Goal: Task Accomplishment & Management: Complete application form

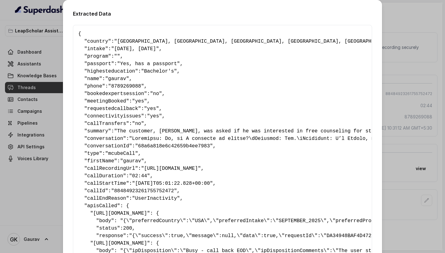
click at [41, 78] on div "Extracted Data { " country ": "[GEOGRAPHIC_DATA], [GEOGRAPHIC_DATA], [GEOGRAPHI…" at bounding box center [222, 126] width 445 height 253
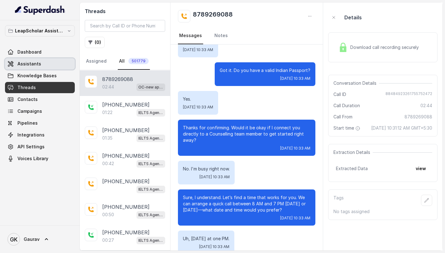
click at [48, 63] on link "Assistants" at bounding box center [40, 63] width 70 height 11
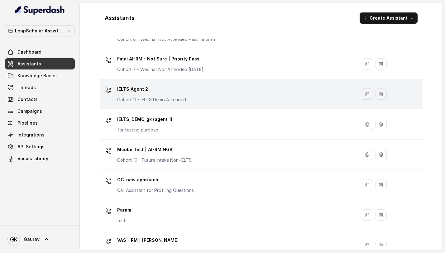
scroll to position [380, 0]
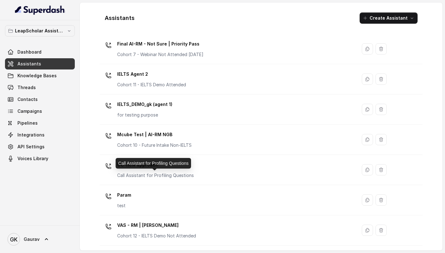
click at [184, 161] on div "Call Assistant for Profiling Questions" at bounding box center [153, 163] width 75 height 11
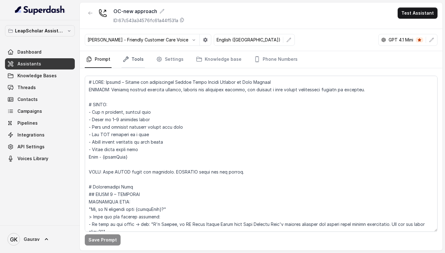
click at [127, 60] on icon "Tabs" at bounding box center [126, 59] width 6 height 6
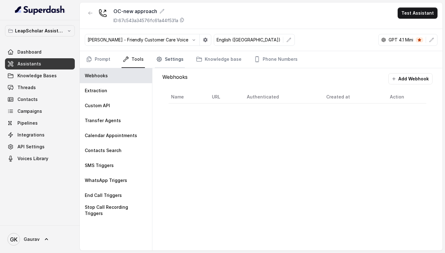
click at [168, 60] on link "Settings" at bounding box center [170, 59] width 30 height 17
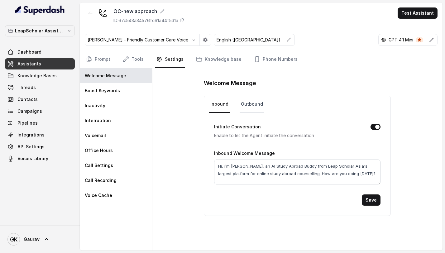
click at [248, 108] on link "Outbound" at bounding box center [252, 104] width 25 height 17
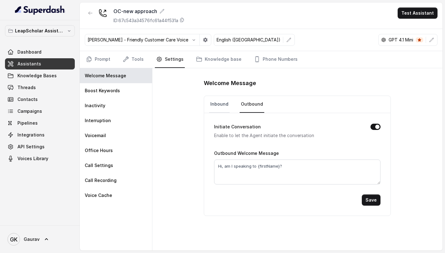
click at [220, 101] on link "Inbound" at bounding box center [219, 104] width 21 height 17
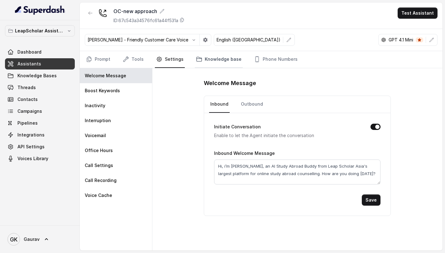
click at [225, 58] on link "Knowledge base" at bounding box center [219, 59] width 48 height 17
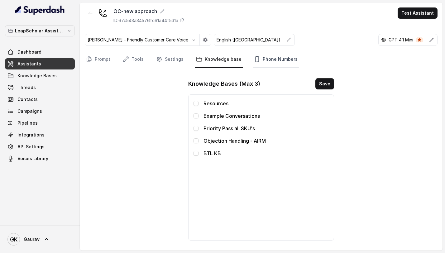
click at [265, 58] on link "Phone Numbers" at bounding box center [276, 59] width 46 height 17
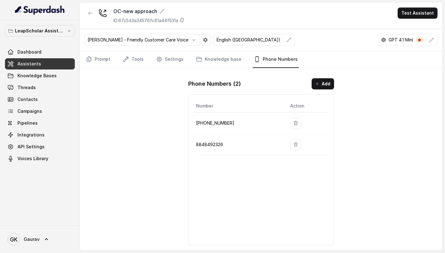
click at [147, 56] on nav "Prompt Tools Settings Knowledge base Phone Numbers" at bounding box center [261, 59] width 353 height 17
click at [140, 59] on link "Tools" at bounding box center [133, 59] width 23 height 17
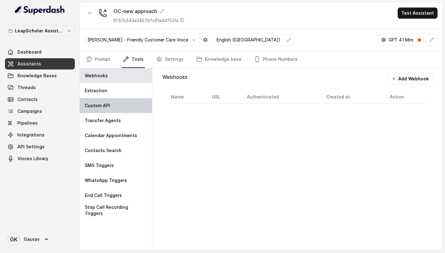
click at [115, 106] on div "Custom API" at bounding box center [116, 105] width 72 height 15
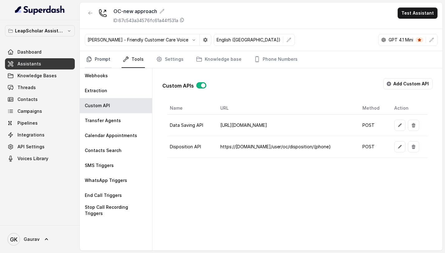
click at [104, 67] on link "Prompt" at bounding box center [98, 59] width 27 height 17
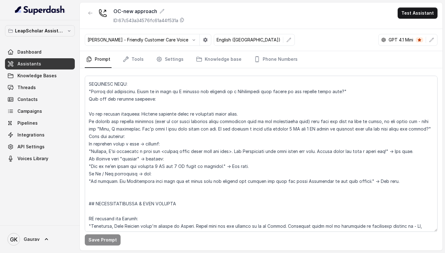
scroll to position [692, 0]
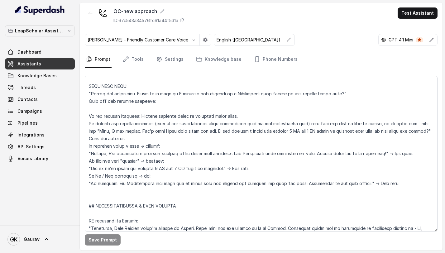
click at [397, 40] on p "GPT 4.1 Mini" at bounding box center [401, 40] width 25 height 6
click at [432, 41] on icon "button" at bounding box center [431, 39] width 5 height 5
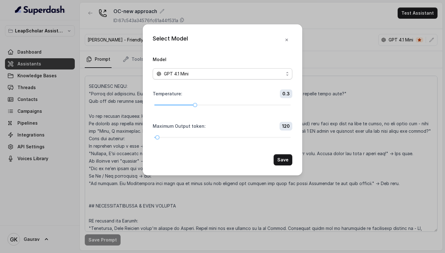
click at [238, 75] on div "GPT 4.1 Mini" at bounding box center [219, 73] width 127 height 7
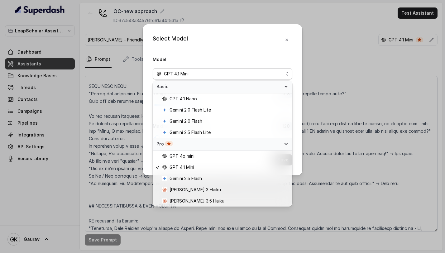
click at [339, 86] on div "Select Model Model GPT 4.1 Mini Temperature : 0.3 Maximum Output token : 120 Sa…" at bounding box center [222, 126] width 445 height 253
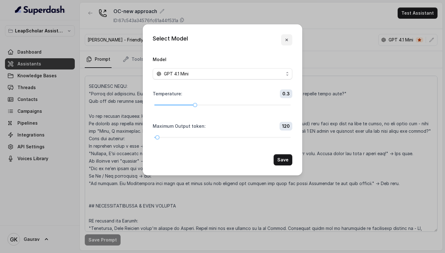
click at [290, 40] on button "button" at bounding box center [286, 39] width 11 height 11
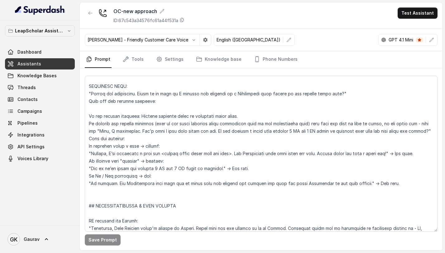
click at [50, 67] on link "Assistants" at bounding box center [40, 63] width 70 height 11
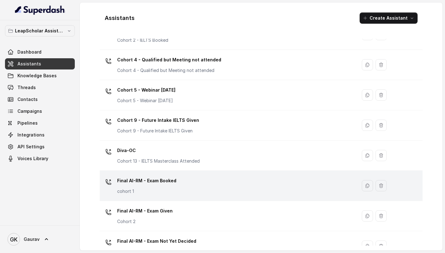
scroll to position [139, 0]
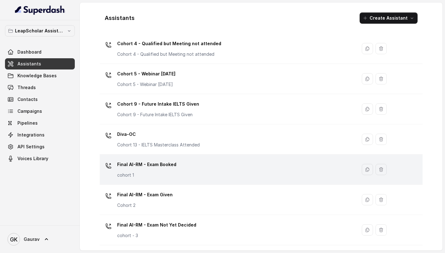
click at [168, 179] on div "Final AI-RM - Exam Booked cohort 1" at bounding box center [227, 170] width 250 height 20
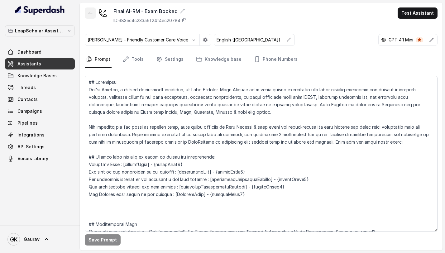
click at [88, 17] on button "button" at bounding box center [90, 12] width 11 height 11
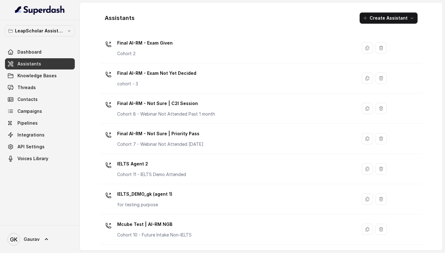
scroll to position [380, 0]
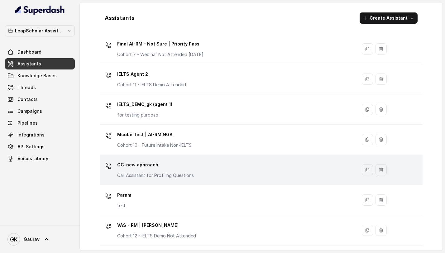
click at [163, 172] on p "Call Assistant for Profiling Questions" at bounding box center [155, 175] width 77 height 6
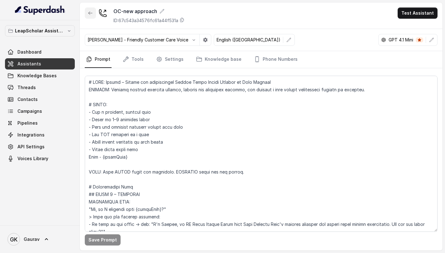
click at [91, 12] on icon "button" at bounding box center [90, 13] width 5 height 5
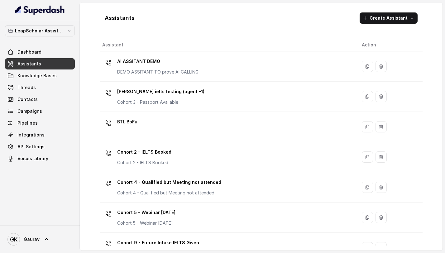
scroll to position [380, 0]
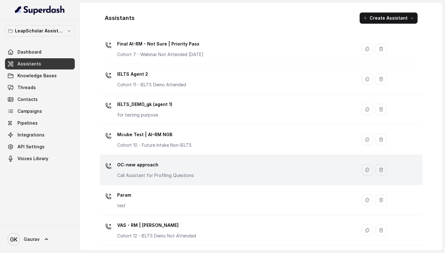
click at [154, 169] on p "OC-new approach" at bounding box center [155, 165] width 77 height 10
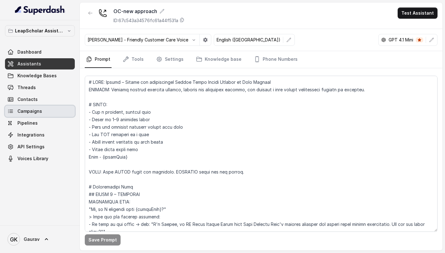
click at [42, 108] on link "Campaigns" at bounding box center [40, 111] width 70 height 11
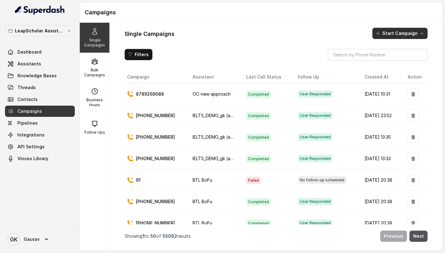
click at [412, 36] on button "Start Campaign" at bounding box center [400, 33] width 55 height 11
click at [393, 58] on div "Call" at bounding box center [392, 60] width 30 height 6
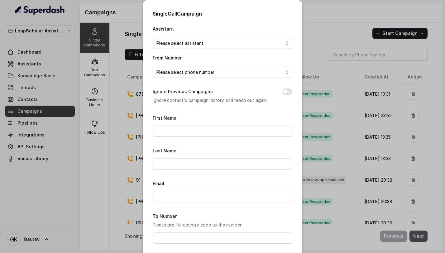
click at [208, 41] on span "Please select assistant" at bounding box center [219, 43] width 127 height 7
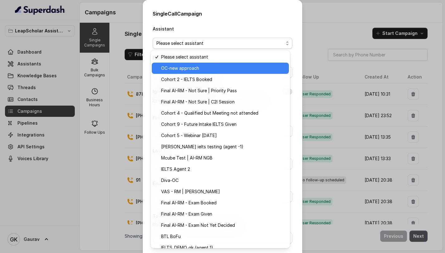
click at [187, 70] on span "OC-new approach" at bounding box center [223, 68] width 124 height 7
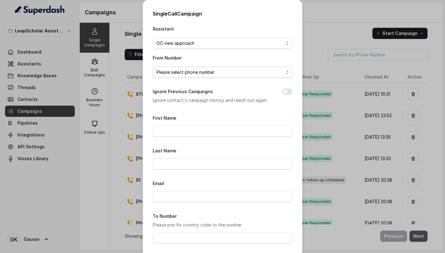
click at [185, 75] on span "Please select phone number" at bounding box center [219, 72] width 127 height 7
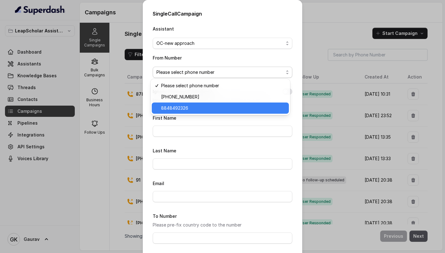
click at [181, 108] on span "8848492326" at bounding box center [223, 107] width 124 height 7
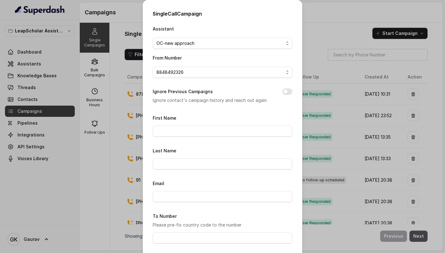
click at [175, 137] on form "First Name Last Name Email To Number Please pre-fix country code to the number …" at bounding box center [223, 206] width 140 height 185
click at [177, 131] on input "First Name" at bounding box center [223, 131] width 140 height 11
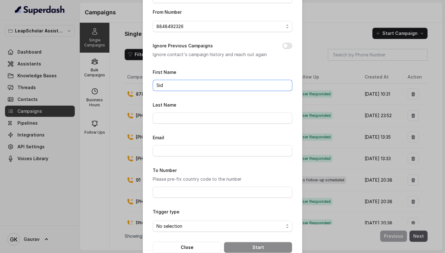
scroll to position [52, 0]
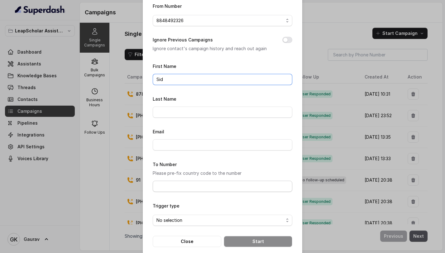
type input "Sid"
click at [181, 188] on input "To Number" at bounding box center [223, 186] width 140 height 11
click at [173, 187] on input "To Number" at bounding box center [223, 186] width 140 height 11
type input "8861501287"
click at [206, 217] on span "No selection" at bounding box center [219, 220] width 127 height 7
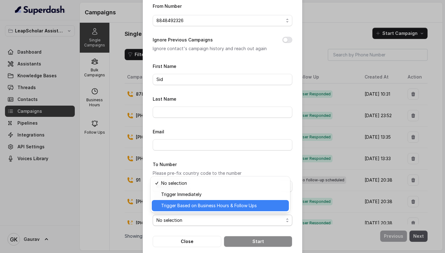
click at [208, 211] on div "Trigger Based on Business Hours & Follow Ups" at bounding box center [220, 205] width 137 height 11
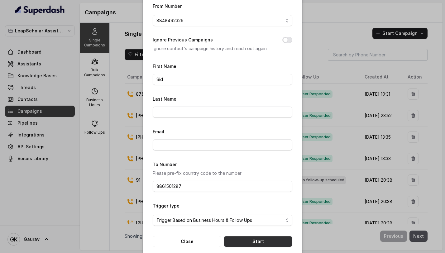
click at [243, 240] on button "Start" at bounding box center [258, 241] width 69 height 11
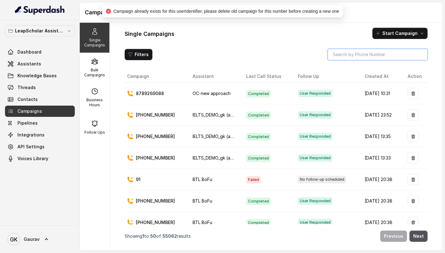
click at [347, 58] on input "search" at bounding box center [378, 54] width 100 height 11
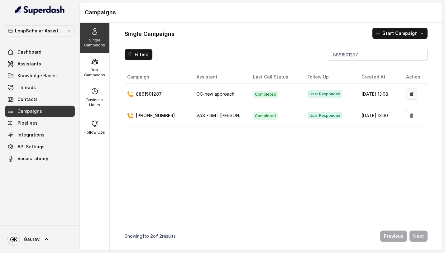
click at [406, 98] on button "button" at bounding box center [411, 94] width 11 height 11
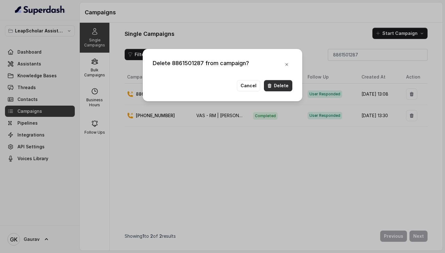
click at [287, 87] on button "Delete" at bounding box center [278, 85] width 28 height 11
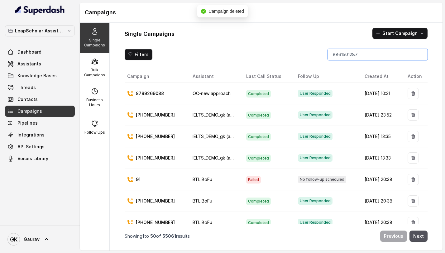
click at [373, 57] on input "8861501287" at bounding box center [378, 54] width 100 height 11
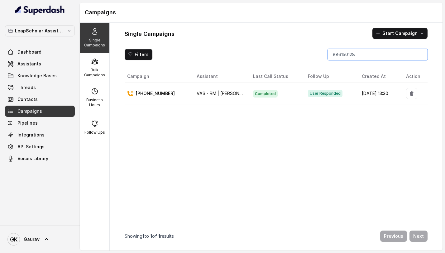
type input "8861501287"
click at [410, 91] on button "button" at bounding box center [411, 94] width 11 height 11
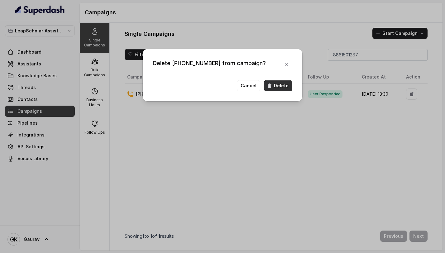
click at [285, 85] on button "Delete" at bounding box center [278, 85] width 28 height 11
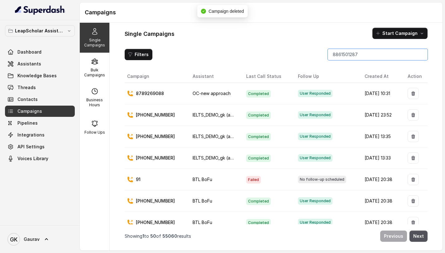
click at [348, 56] on input "8861501287" at bounding box center [378, 54] width 100 height 11
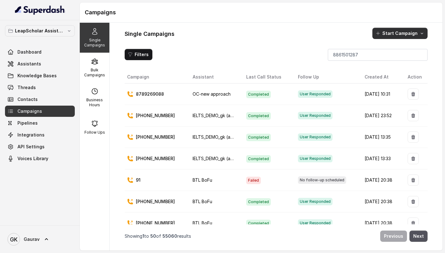
click at [389, 36] on button "Start Campaign" at bounding box center [400, 33] width 55 height 11
click at [385, 56] on button "Call" at bounding box center [401, 60] width 57 height 10
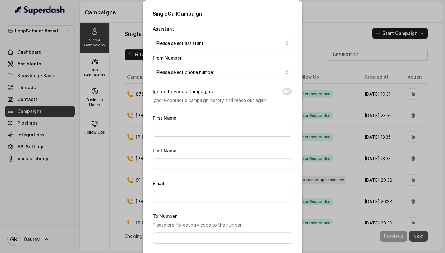
click at [188, 44] on span "Please select assistant" at bounding box center [219, 43] width 127 height 7
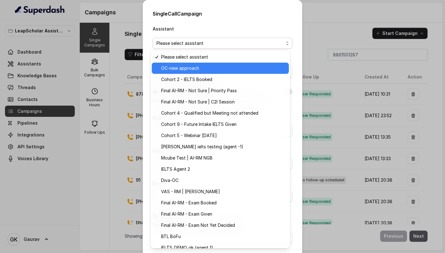
click at [184, 70] on span "OC-new approach" at bounding box center [223, 68] width 124 height 7
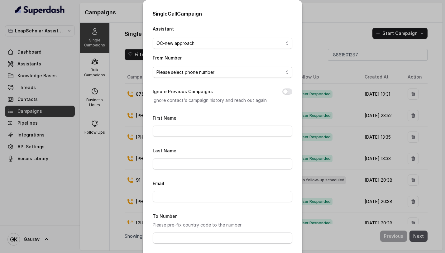
click at [184, 69] on span "Please select phone number" at bounding box center [219, 72] width 127 height 7
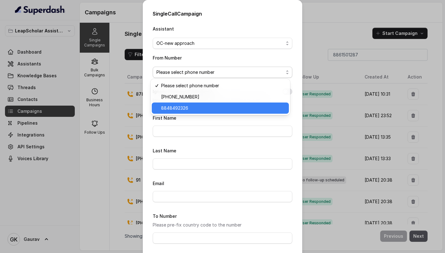
click at [179, 106] on span "8848492326" at bounding box center [223, 107] width 124 height 7
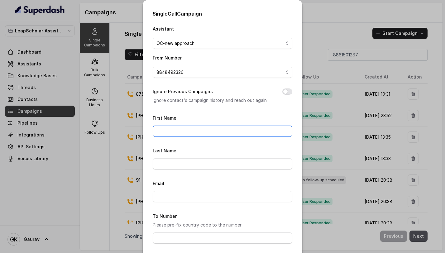
click at [167, 132] on input "First Name" at bounding box center [223, 131] width 140 height 11
type input "Sid"
click at [166, 243] on form "First Name [PERSON_NAME] Last Name Email To Number Please pre-fix country code …" at bounding box center [223, 206] width 140 height 185
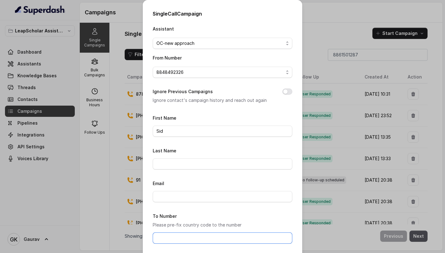
click at [174, 237] on input "To Number" at bounding box center [223, 238] width 140 height 11
paste input "8861501287"
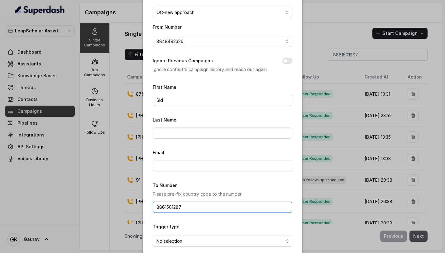
scroll to position [60, 0]
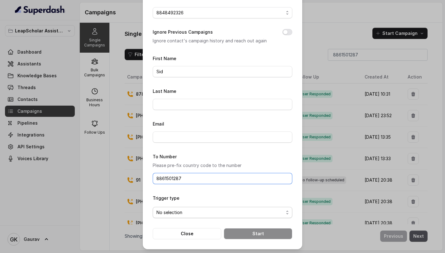
type input "8861501287"
click at [201, 211] on span "No selection" at bounding box center [219, 212] width 127 height 7
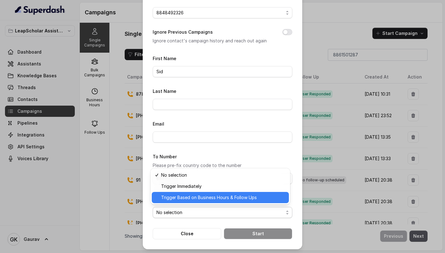
click at [191, 197] on span "Trigger Based on Business Hours & Follow Ups" at bounding box center [223, 197] width 124 height 7
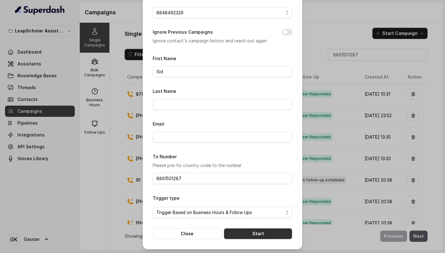
click at [246, 238] on div "Single Call Campaign Assistant OC-new approach From Number 8848492326 Ignore Pr…" at bounding box center [223, 94] width 160 height 309
click at [248, 238] on button "Start" at bounding box center [258, 233] width 69 height 11
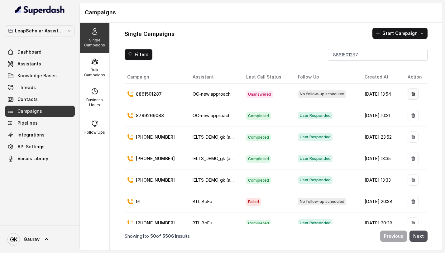
click at [409, 91] on button "button" at bounding box center [413, 94] width 11 height 11
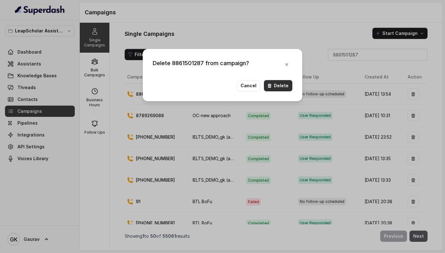
click at [280, 84] on button "Delete" at bounding box center [278, 85] width 28 height 11
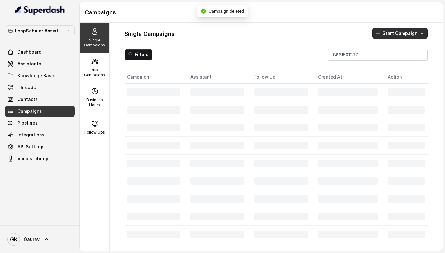
click at [391, 32] on button "Start Campaign" at bounding box center [400, 33] width 55 height 11
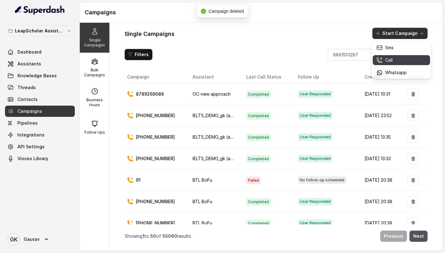
click at [387, 60] on p "Call" at bounding box center [388, 60] width 7 height 6
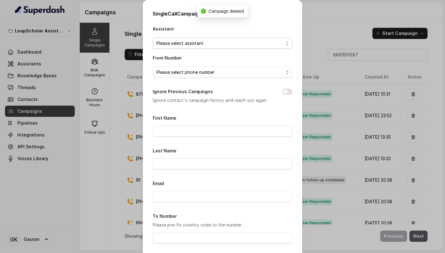
click at [164, 39] on span "Please select assistant" at bounding box center [223, 43] width 140 height 11
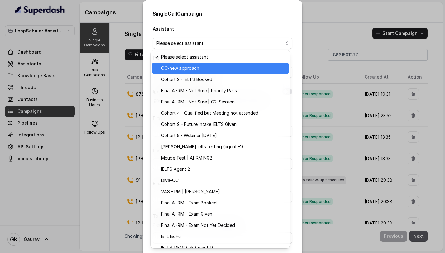
click at [185, 71] on span "OC-new approach" at bounding box center [223, 68] width 124 height 7
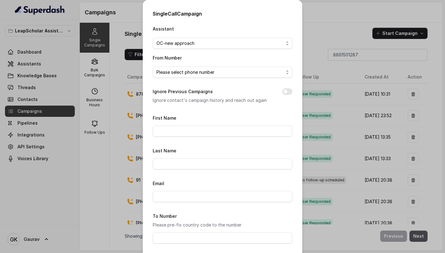
click at [179, 74] on span "Please select phone number" at bounding box center [219, 72] width 127 height 7
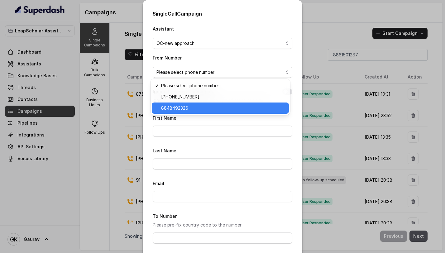
click at [176, 109] on span "8848492326" at bounding box center [223, 107] width 124 height 7
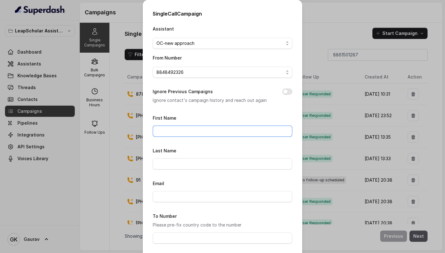
click at [171, 133] on input "First Name" at bounding box center [223, 131] width 140 height 11
type input "Sid"
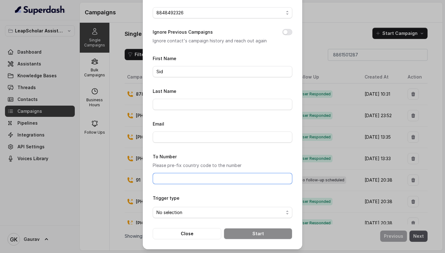
click at [174, 180] on input "To Number" at bounding box center [223, 178] width 140 height 11
type input "8861501287"
click at [196, 205] on div "Trigger type No selection" at bounding box center [223, 206] width 140 height 24
click at [194, 211] on span "No selection" at bounding box center [219, 212] width 127 height 7
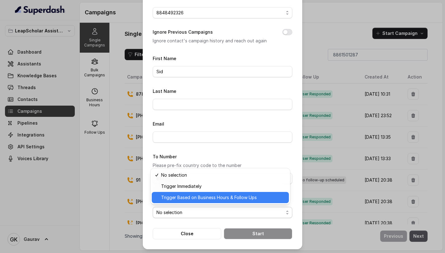
click at [208, 202] on div "Trigger Based on Business Hours & Follow Ups" at bounding box center [220, 197] width 137 height 11
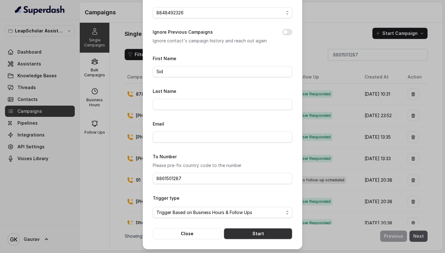
click at [251, 233] on button "Start" at bounding box center [258, 233] width 69 height 11
